Goal: Information Seeking & Learning: Learn about a topic

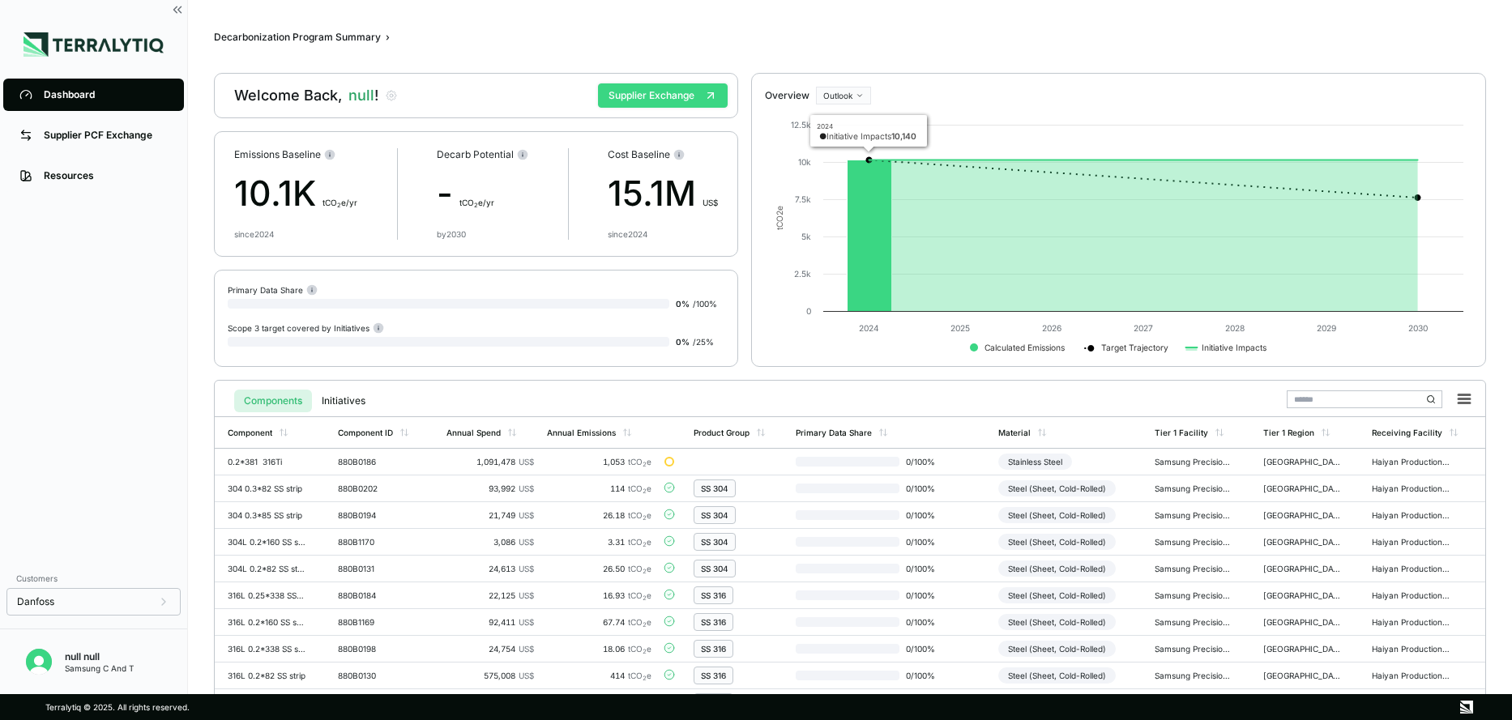
click at [680, 96] on button "Supplier Exchange" at bounding box center [663, 95] width 130 height 24
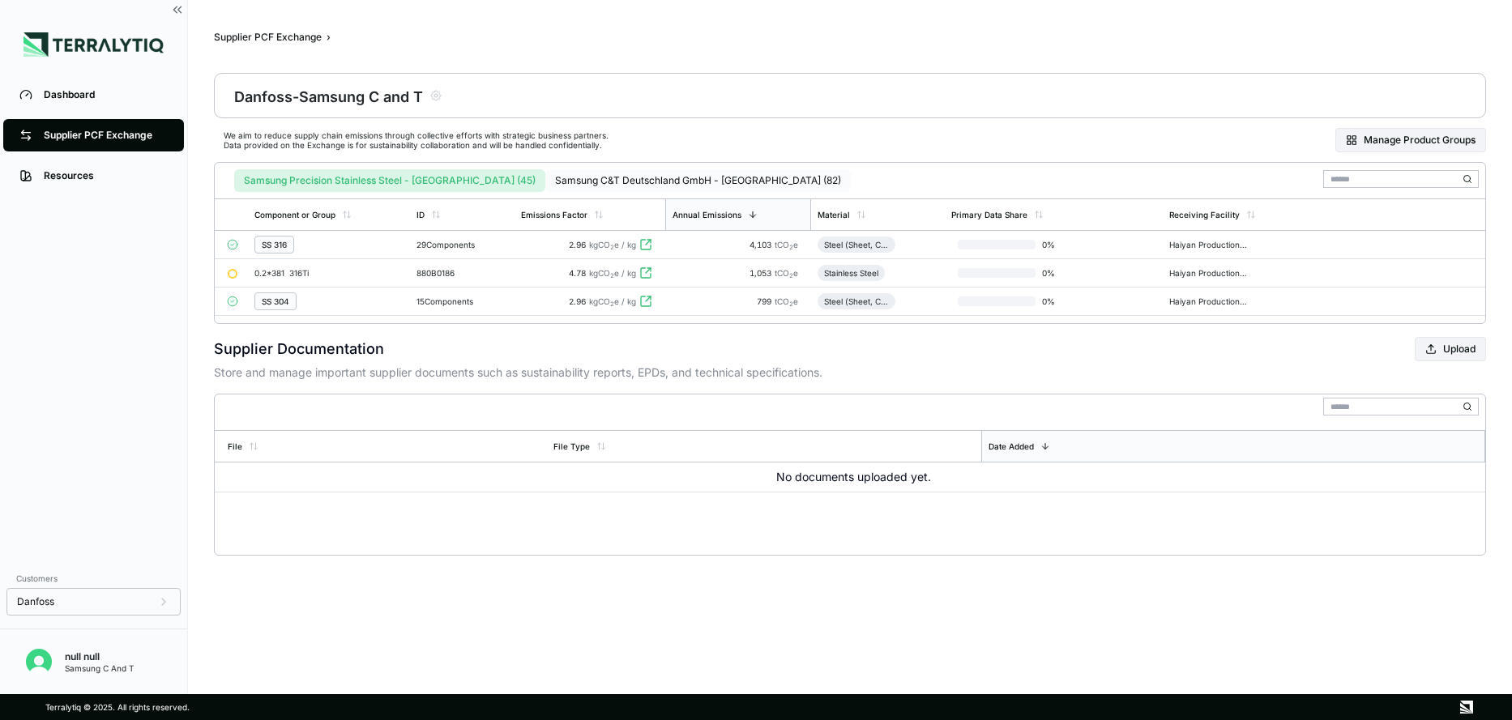
click at [577, 181] on button "Samsung C&T Deutschland GmbH - [GEOGRAPHIC_DATA] (82)" at bounding box center [697, 180] width 305 height 23
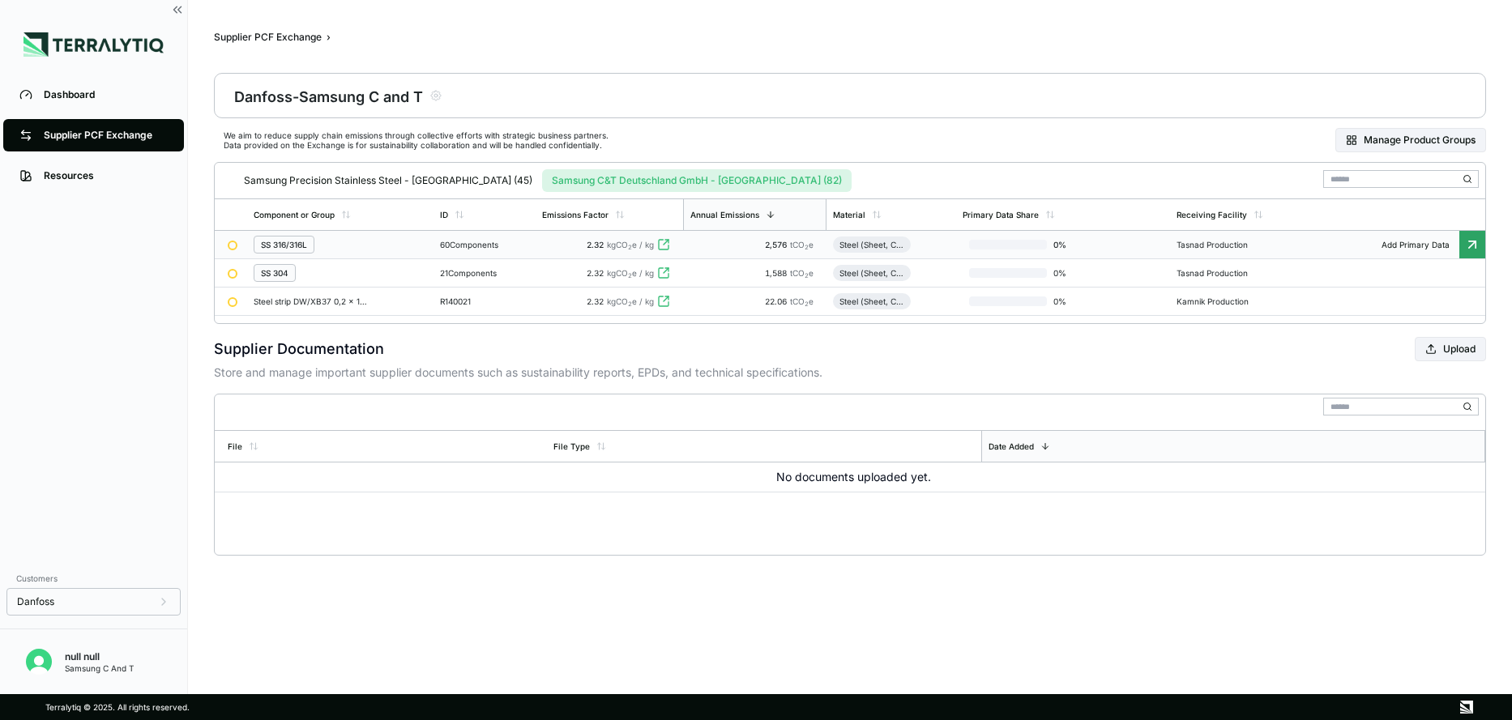
click at [668, 240] on icon at bounding box center [666, 241] width 3 height 3
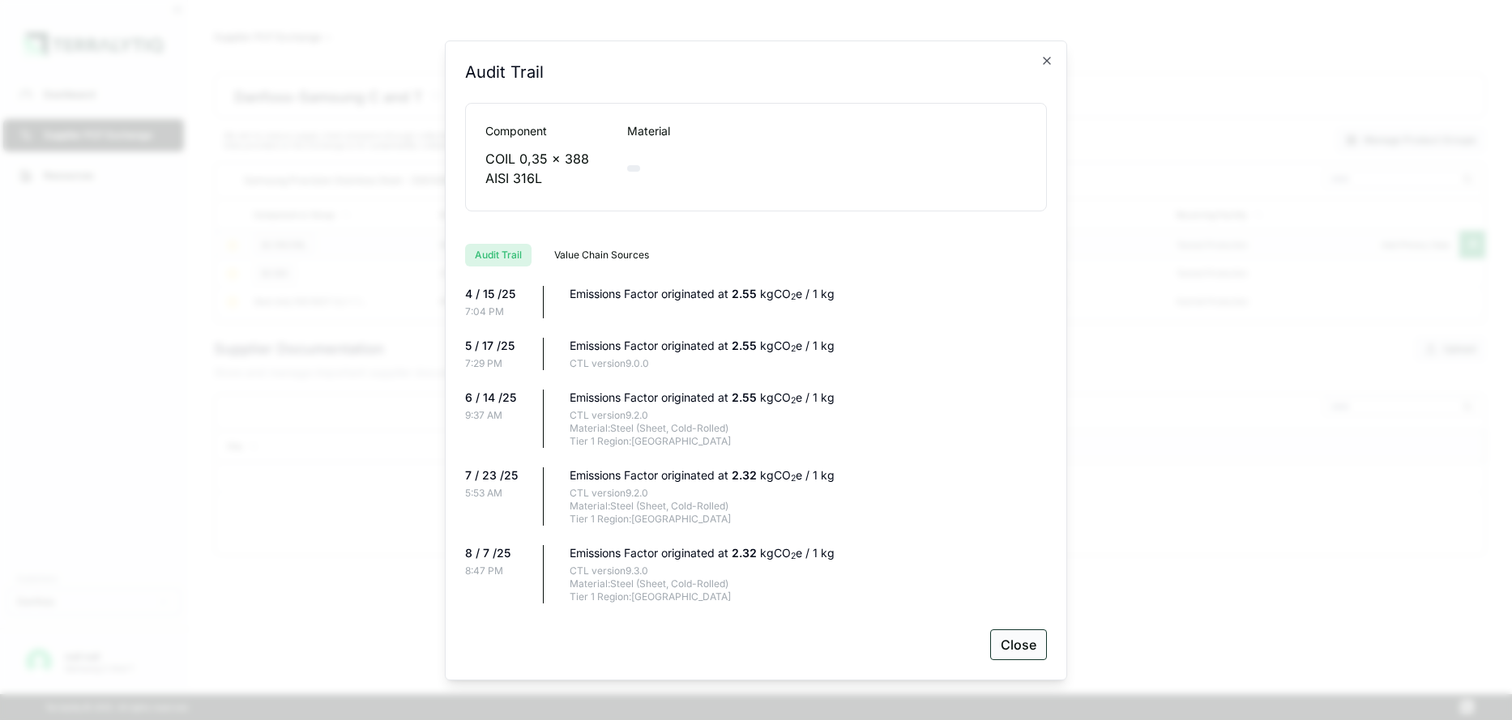
click at [1014, 655] on button "Close" at bounding box center [1018, 644] width 57 height 31
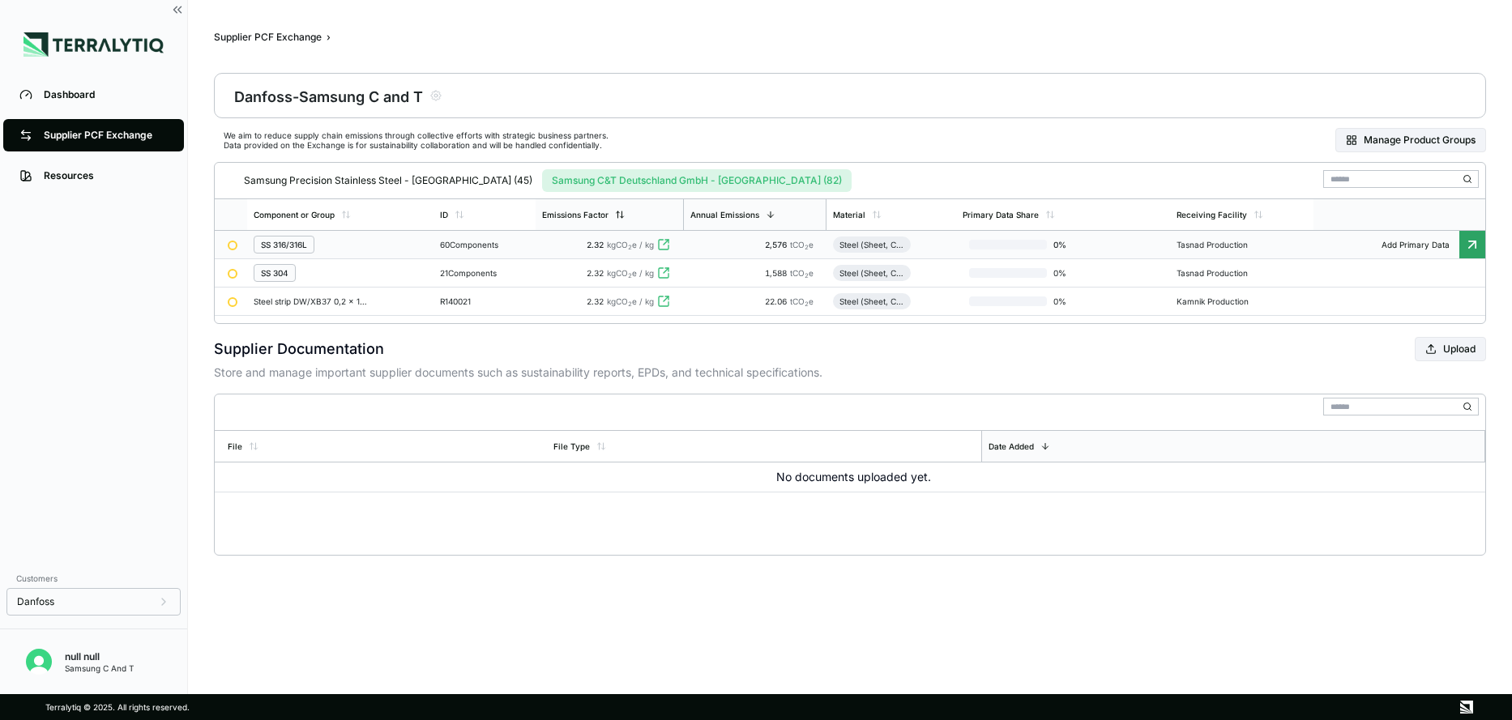
click at [604, 211] on div "Emissions Factor" at bounding box center [575, 215] width 66 height 10
click at [1054, 212] on icon at bounding box center [1049, 215] width 10 height 10
click at [1055, 212] on icon at bounding box center [1050, 215] width 10 height 10
click at [625, 216] on icon at bounding box center [621, 215] width 10 height 10
click at [595, 219] on div "Emissions Factor" at bounding box center [577, 215] width 66 height 10
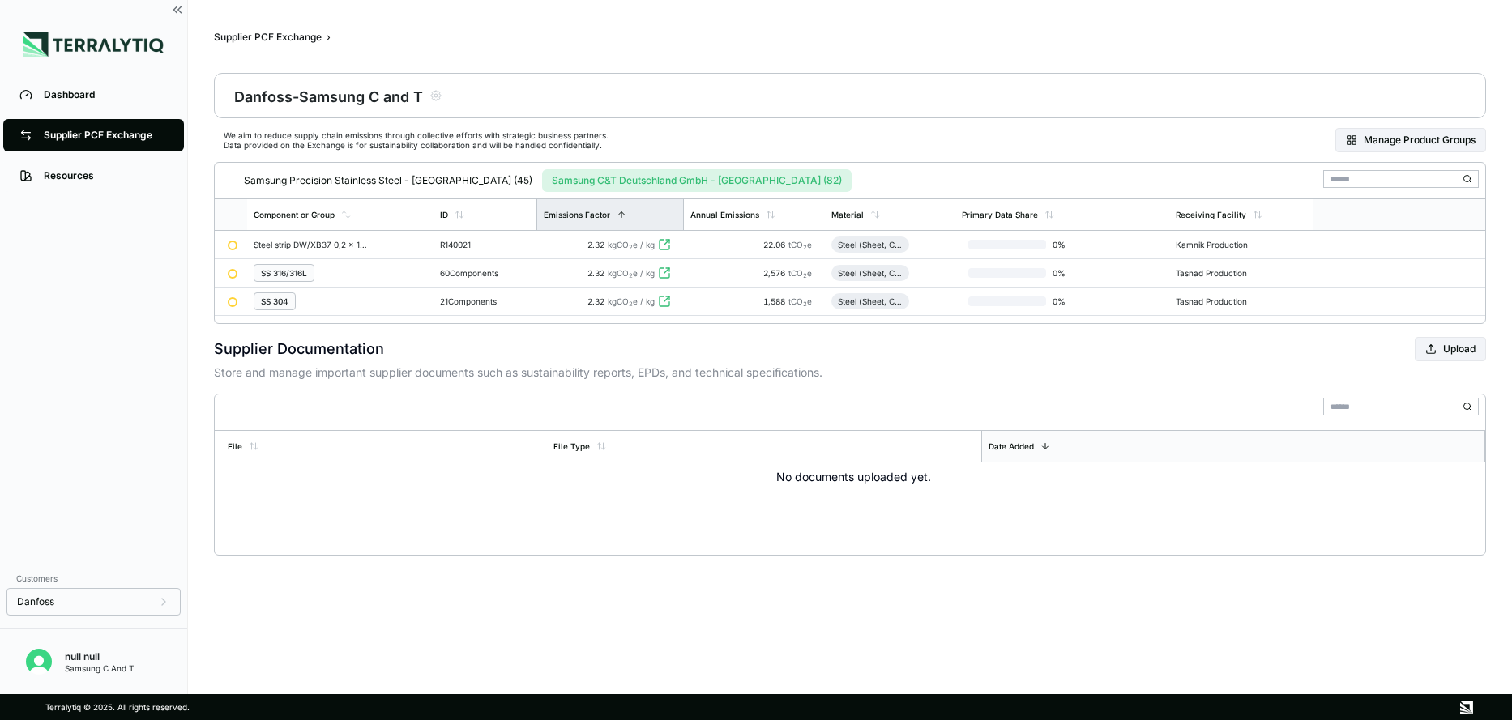
click at [595, 219] on div "Emissions Factor" at bounding box center [577, 215] width 66 height 10
click at [711, 220] on div "Annual Emissions" at bounding box center [754, 214] width 141 height 31
click at [714, 216] on div "Annual Emissions" at bounding box center [724, 215] width 69 height 10
click at [72, 92] on div "Dashboard" at bounding box center [106, 94] width 124 height 13
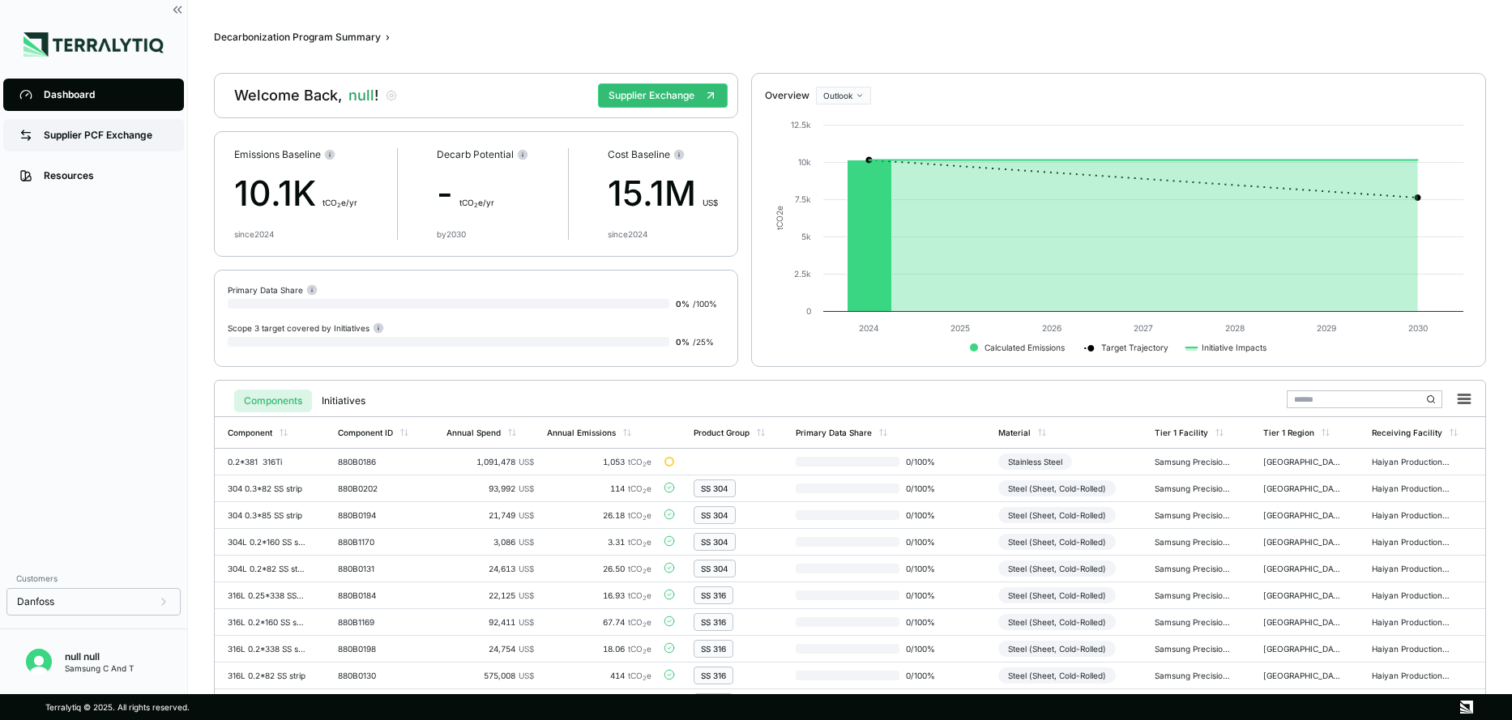
click at [123, 130] on div "Supplier PCF Exchange" at bounding box center [106, 135] width 124 height 13
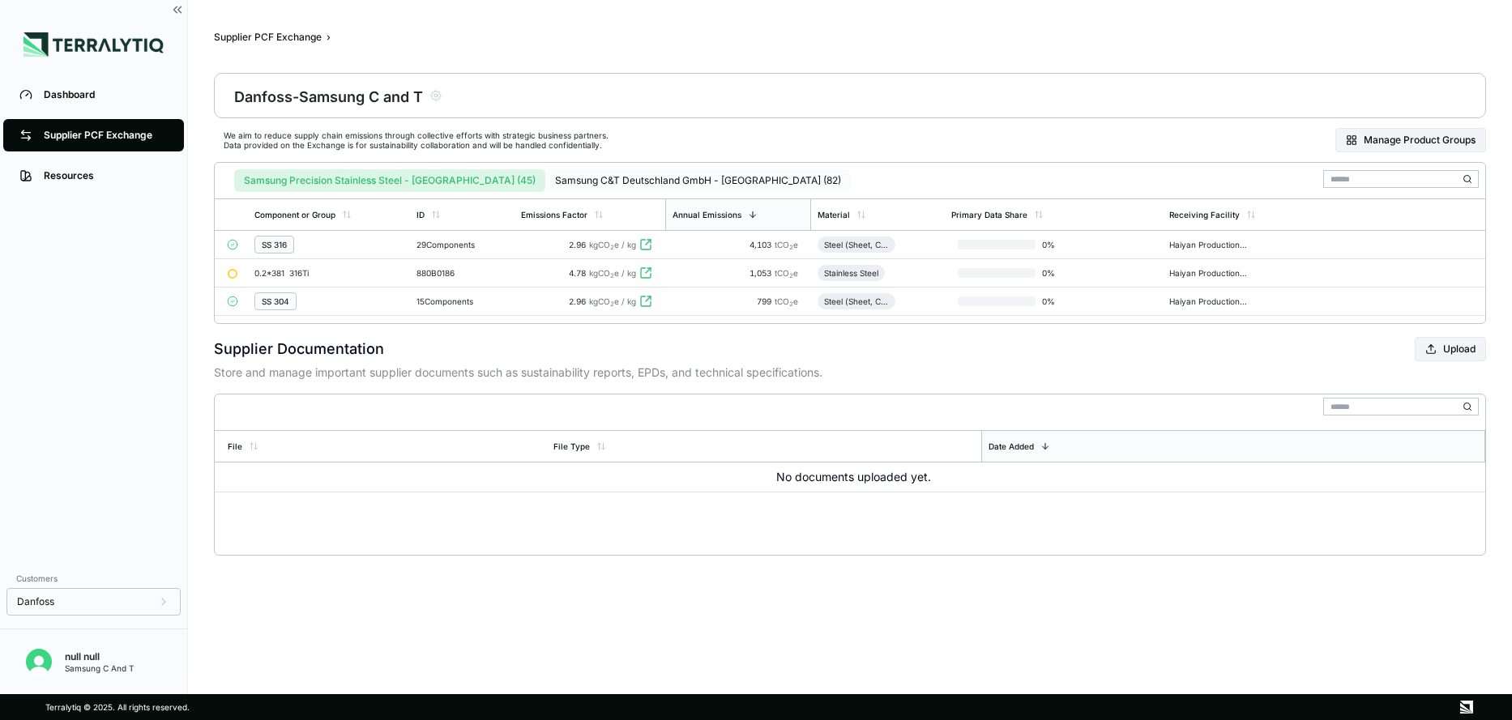
click at [574, 188] on button "Samsung C&T Deutschland GmbH - [GEOGRAPHIC_DATA] (82)" at bounding box center [697, 180] width 305 height 23
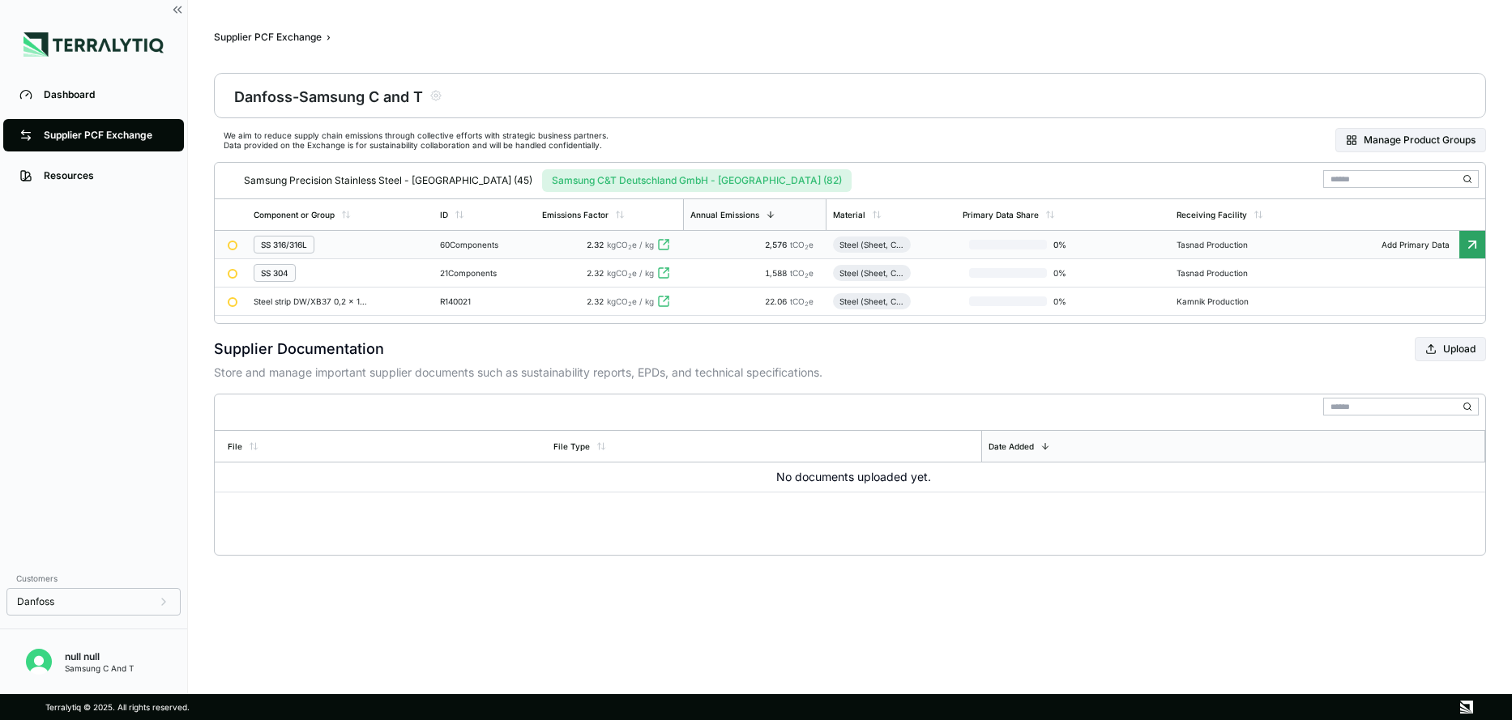
click at [598, 245] on span "2.32" at bounding box center [595, 245] width 17 height 10
